Goal: Information Seeking & Learning: Check status

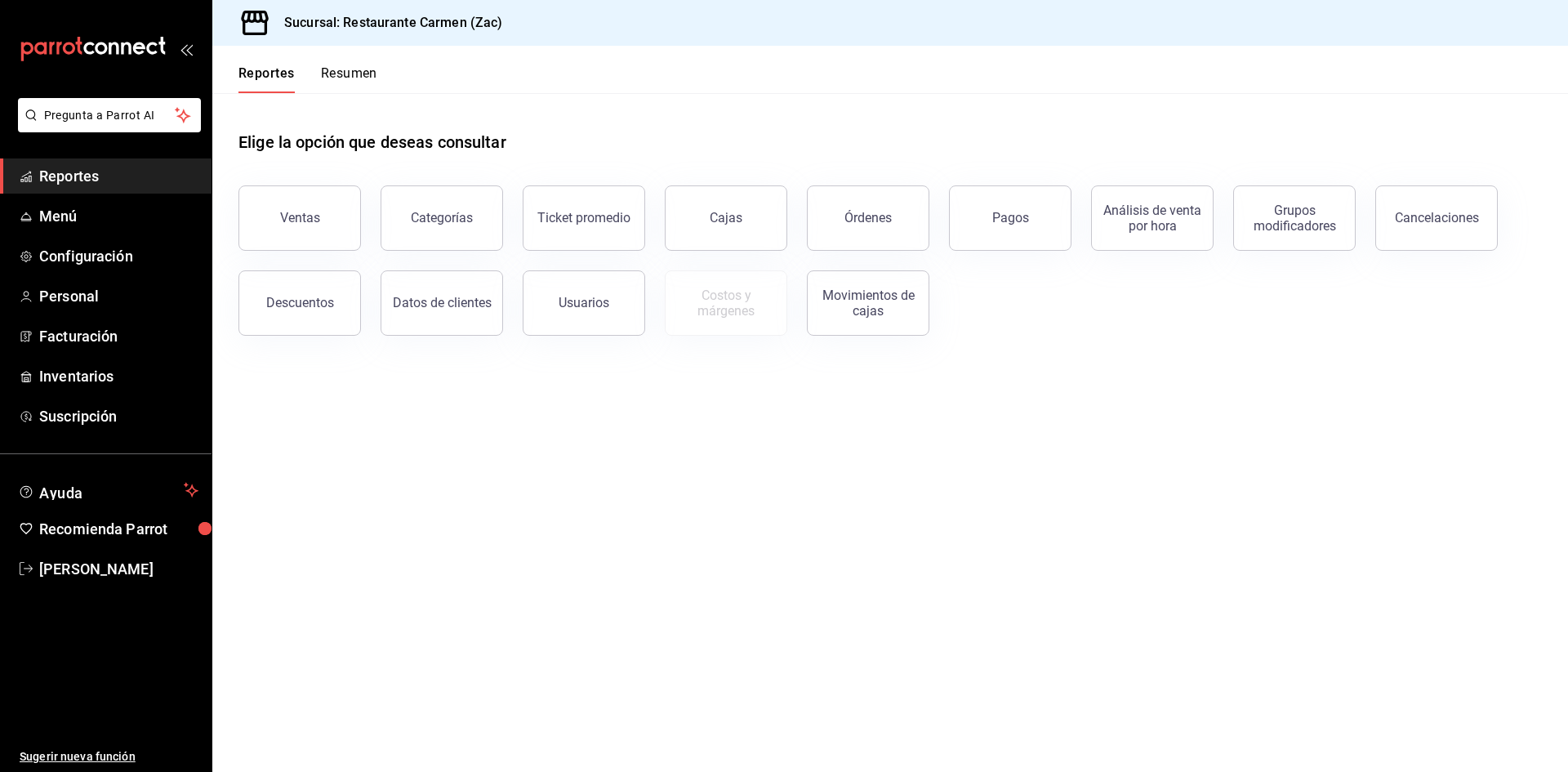
click at [152, 173] on span "Reportes" at bounding box center [119, 176] width 160 height 22
click at [321, 225] on button "Ventas" at bounding box center [299, 218] width 123 height 65
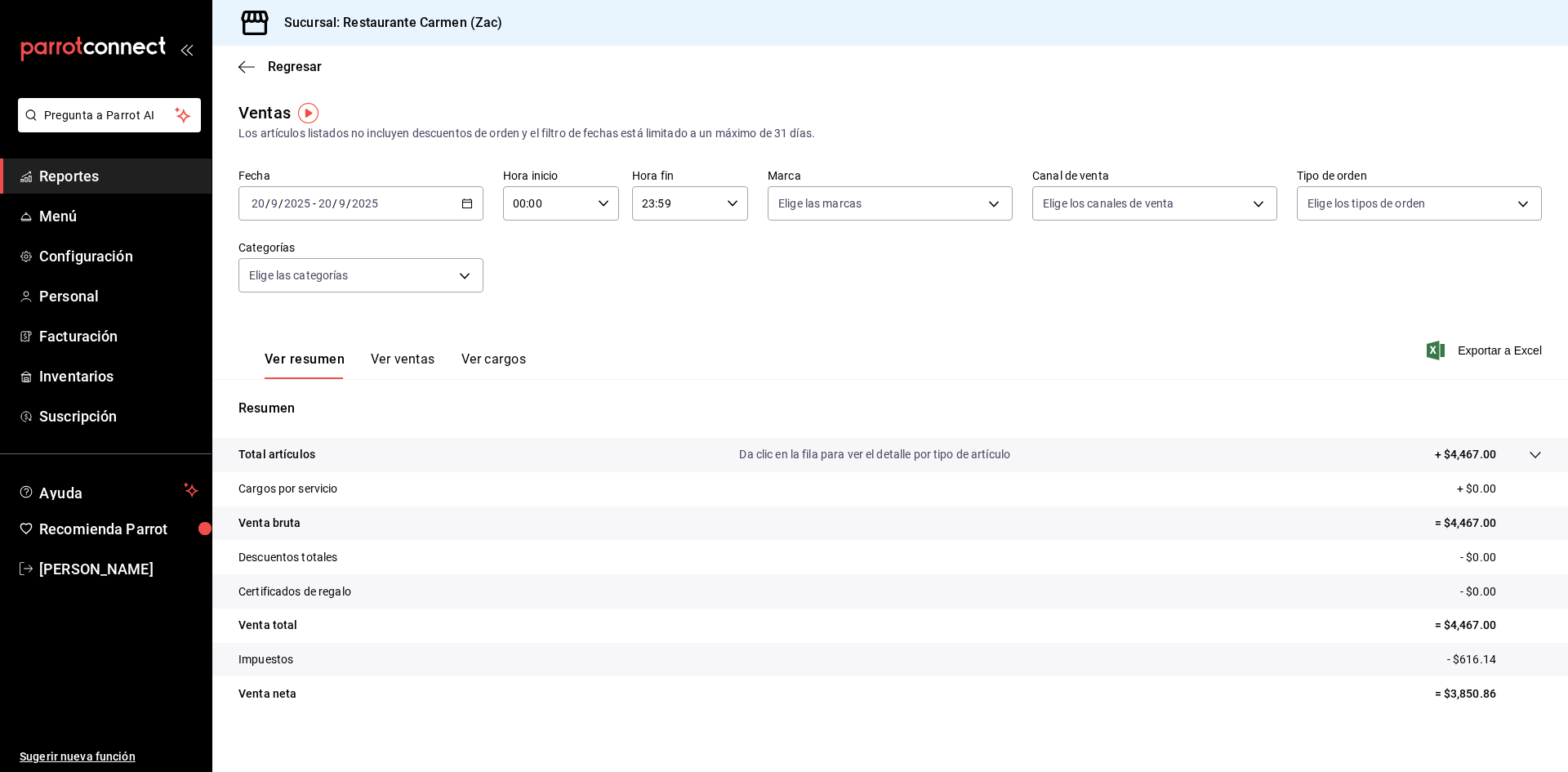
click at [93, 181] on span "Reportes" at bounding box center [119, 176] width 160 height 22
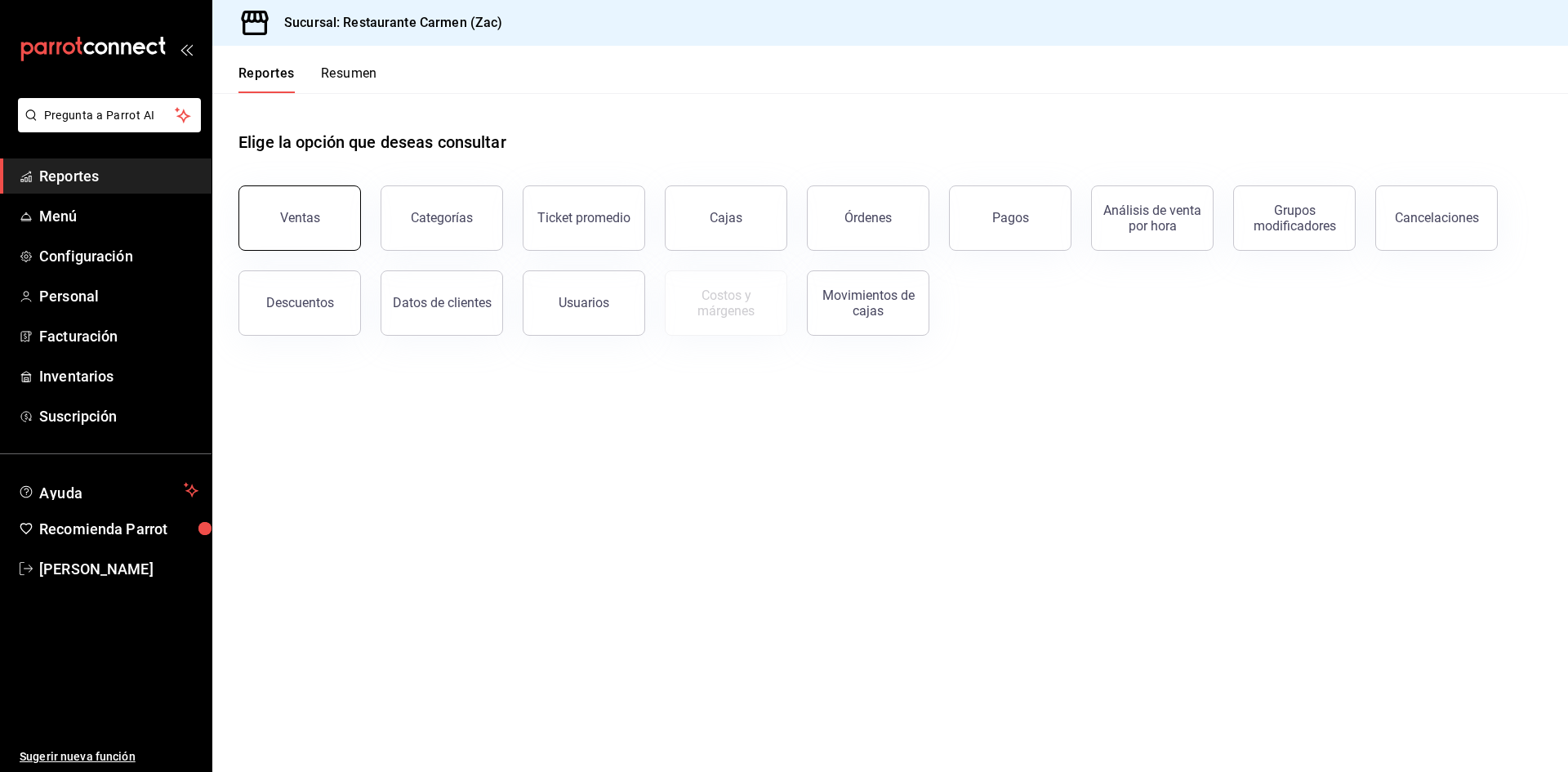
click at [305, 223] on div "Ventas" at bounding box center [300, 218] width 40 height 16
